Goal: Task Accomplishment & Management: Manage account settings

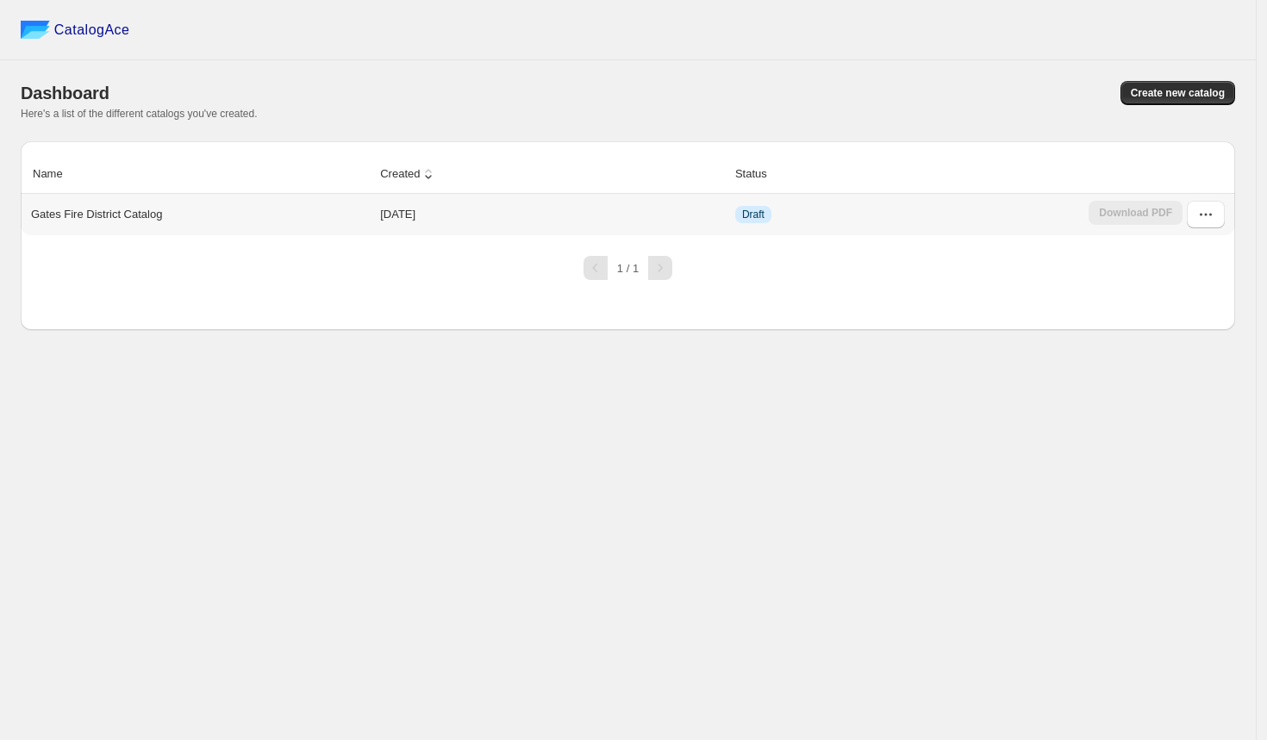
click at [339, 207] on div "Gates Fire District Catalog" at bounding box center [197, 211] width 346 height 24
click at [101, 35] on span "CatalogAce" at bounding box center [92, 30] width 76 height 17
click at [1206, 213] on icon "button" at bounding box center [1205, 214] width 17 height 17
click at [1177, 363] on span "Edit" at bounding box center [1171, 369] width 19 height 13
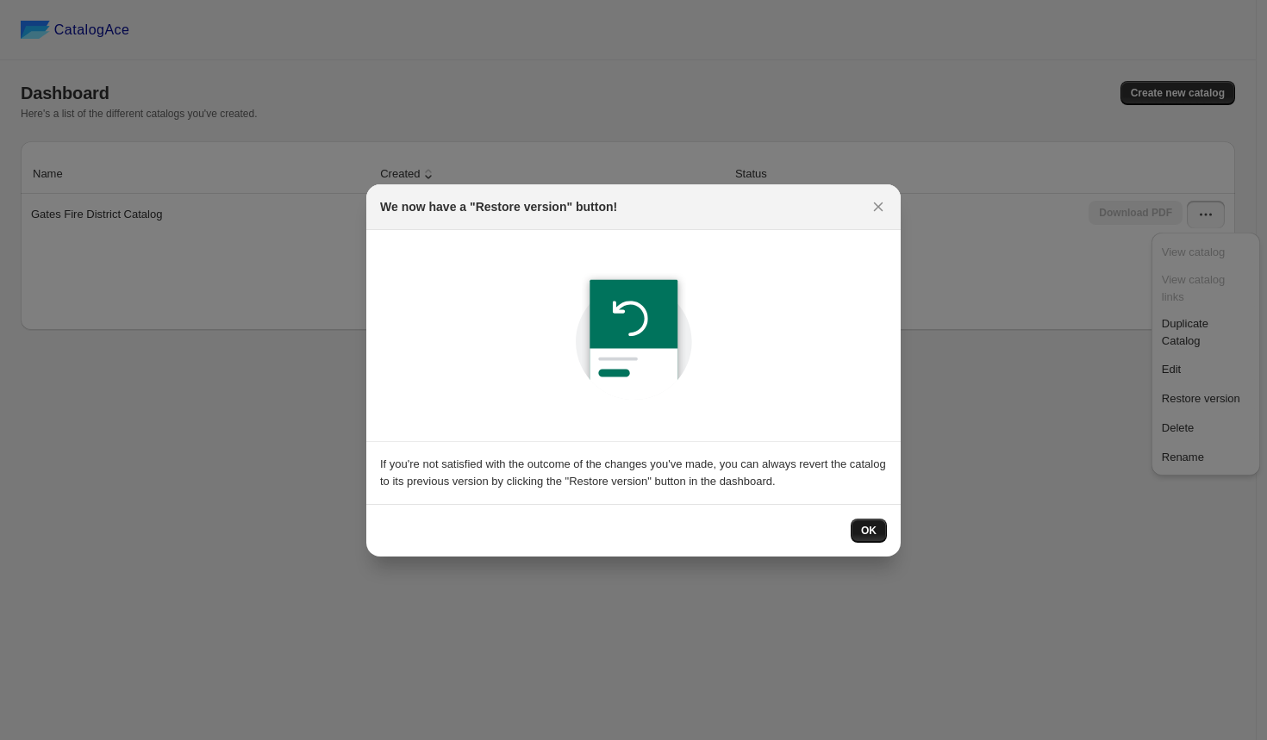
click at [875, 526] on span "OK" at bounding box center [869, 531] width 16 height 14
